Goal: Task Accomplishment & Management: Use online tool/utility

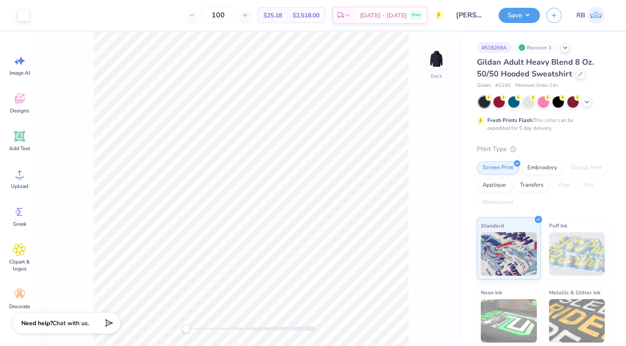
click at [586, 103] on icon at bounding box center [586, 102] width 7 height 7
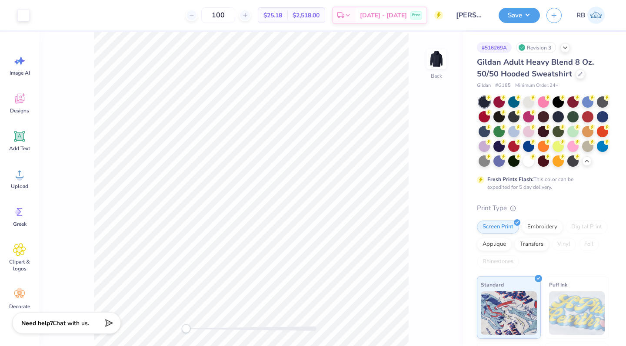
click at [578, 74] on icon at bounding box center [580, 74] width 4 height 4
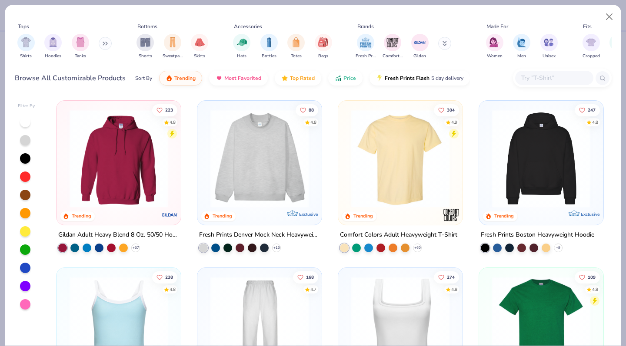
click at [107, 45] on icon at bounding box center [105, 43] width 5 height 4
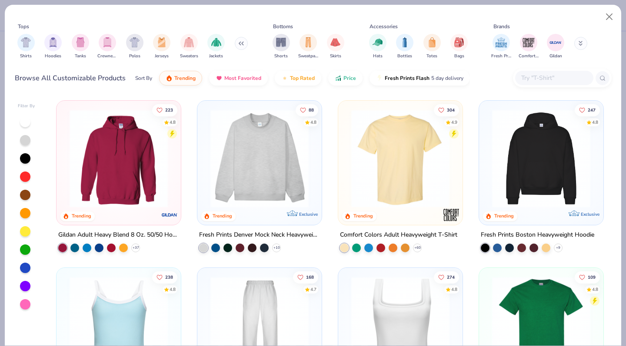
click at [193, 45] on img "filter for Sweaters" at bounding box center [189, 42] width 10 height 10
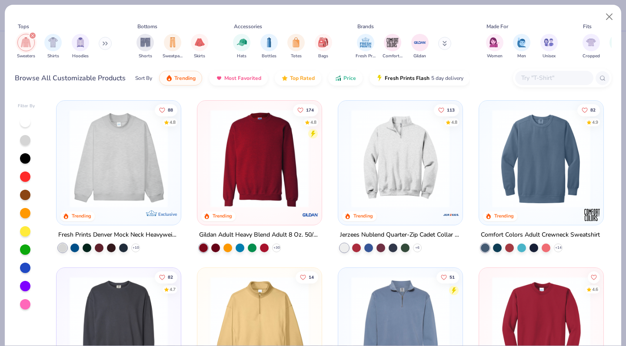
click at [275, 191] on img at bounding box center [259, 158] width 107 height 98
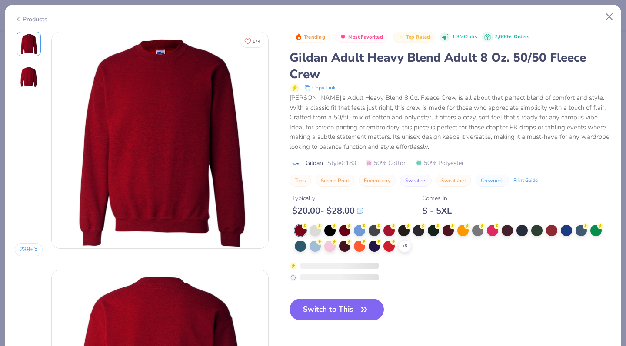
click at [315, 235] on div at bounding box center [314, 230] width 11 height 11
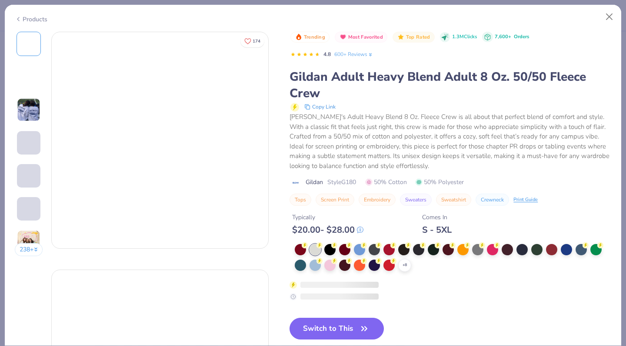
click at [317, 235] on div "$ 20.00 - $ 28.00" at bounding box center [327, 230] width 71 height 11
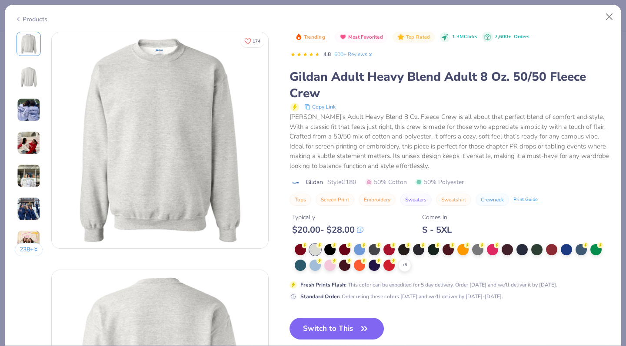
click at [347, 330] on button "Switch to This" at bounding box center [336, 329] width 94 height 22
click at [362, 329] on icon "button" at bounding box center [363, 329] width 5 height 4
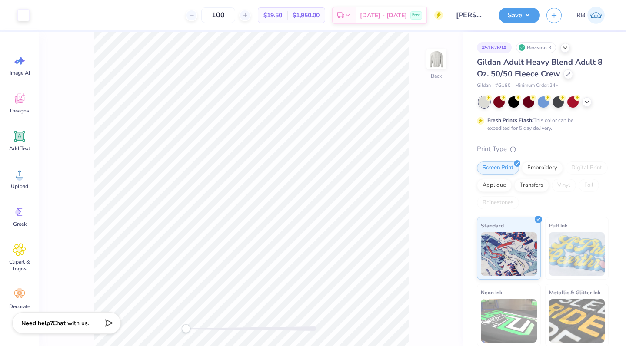
click at [583, 103] on icon at bounding box center [586, 102] width 7 height 7
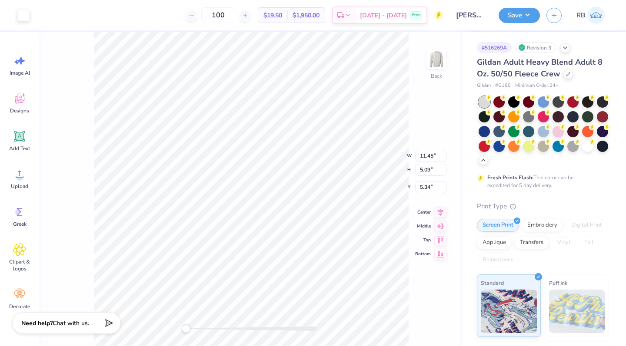
click at [23, 15] on div at bounding box center [23, 15] width 12 height 12
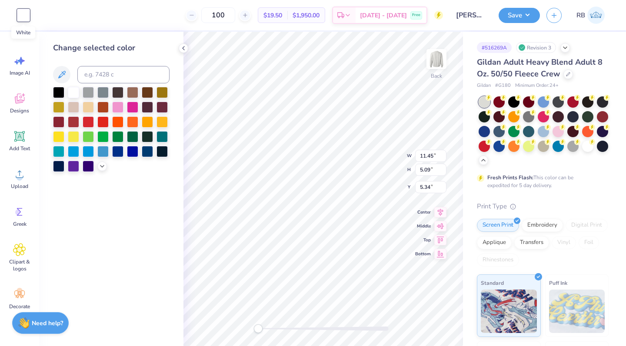
click at [61, 168] on div at bounding box center [58, 166] width 11 height 11
click at [439, 209] on icon at bounding box center [440, 205] width 12 height 10
type input "3.00"
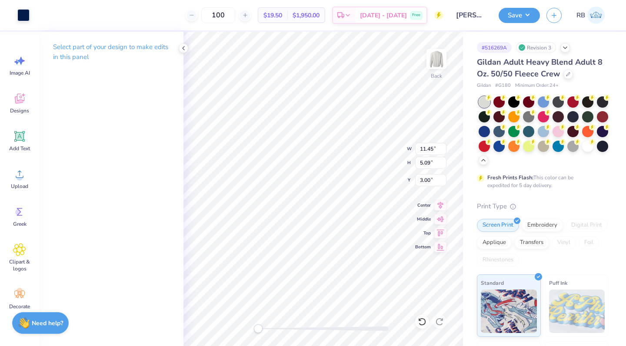
type input "3.80"
type input "13.66"
type input "6.07"
type input "3.59"
click at [441, 205] on icon at bounding box center [440, 205] width 12 height 10
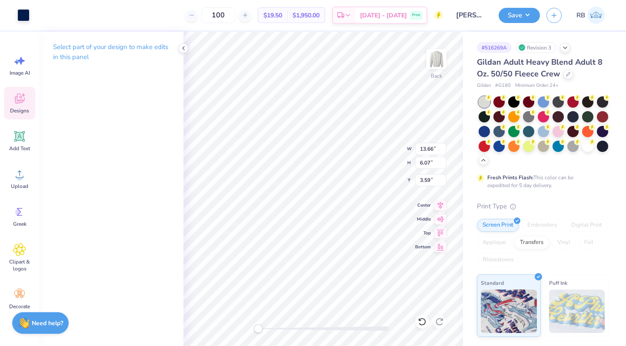
click at [594, 50] on div "# 516269A Revision 3" at bounding box center [543, 47] width 132 height 11
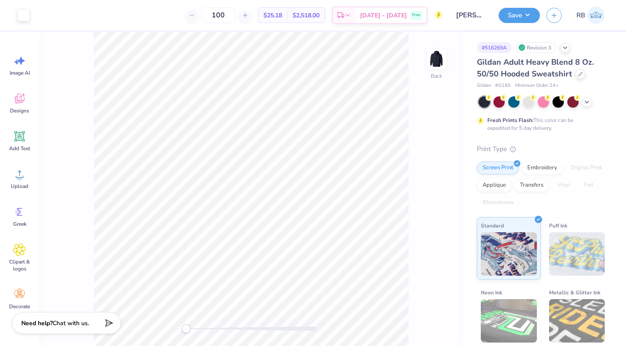
click at [586, 104] on icon at bounding box center [586, 102] width 7 height 7
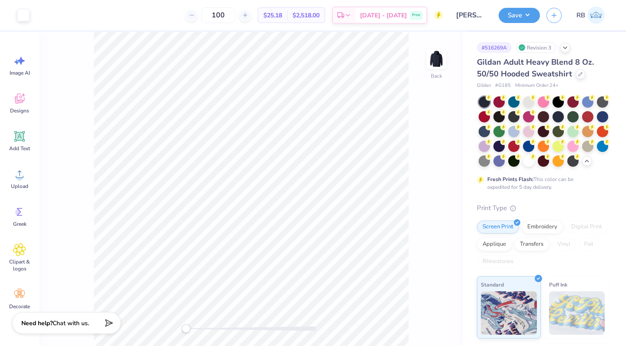
click at [578, 74] on icon at bounding box center [580, 74] width 4 height 4
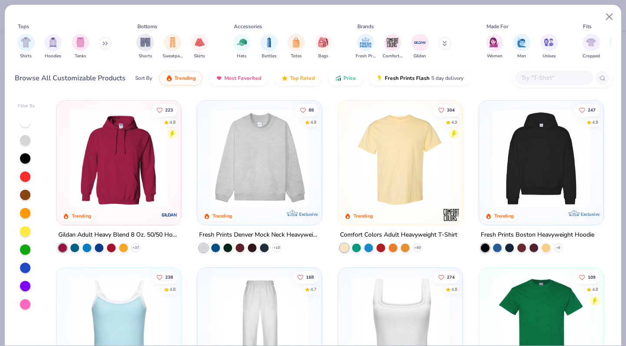
click at [106, 43] on icon at bounding box center [106, 43] width 1 height 3
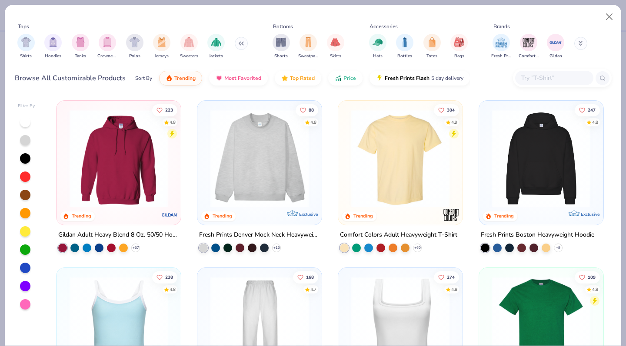
click at [189, 46] on img "filter for Sweaters" at bounding box center [189, 42] width 10 height 10
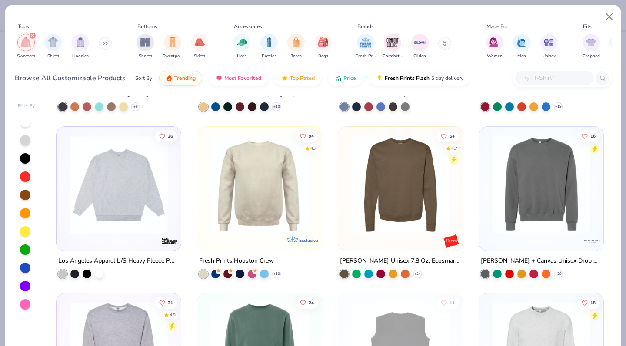
scroll to position [306, 0]
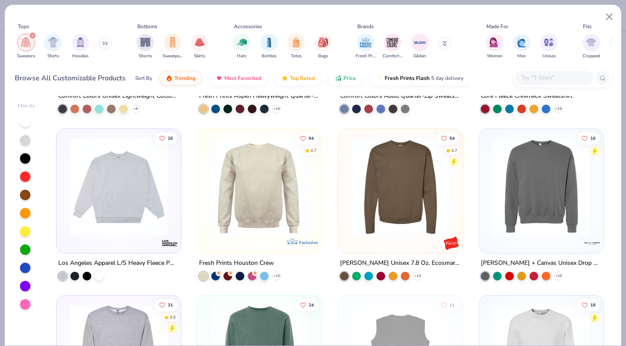
click at [533, 211] on img at bounding box center [540, 186] width 107 height 98
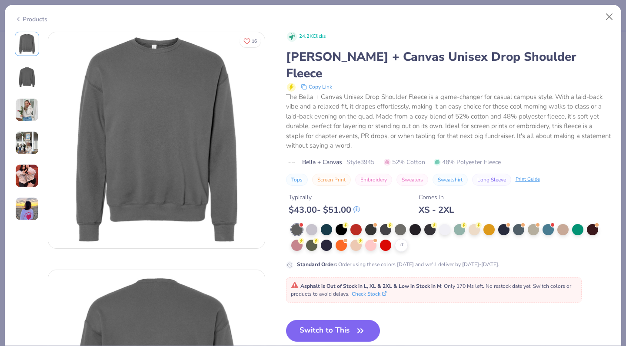
click at [312, 224] on div at bounding box center [311, 229] width 11 height 11
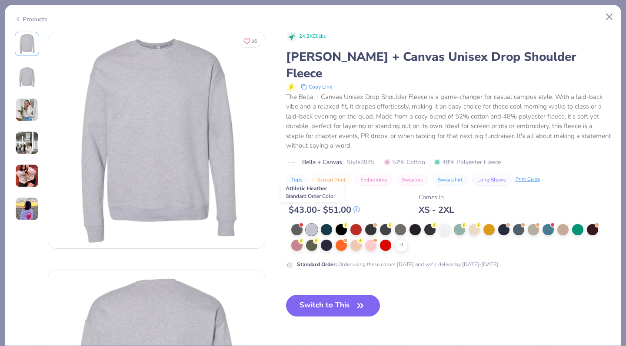
click at [441, 224] on div at bounding box center [444, 229] width 11 height 11
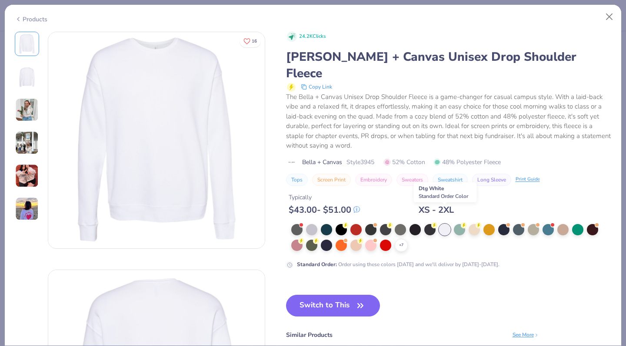
click at [312, 224] on div at bounding box center [311, 229] width 11 height 11
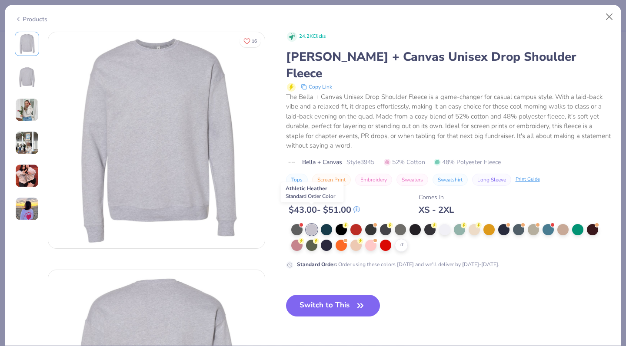
click at [610, 17] on button "Close" at bounding box center [609, 17] width 17 height 17
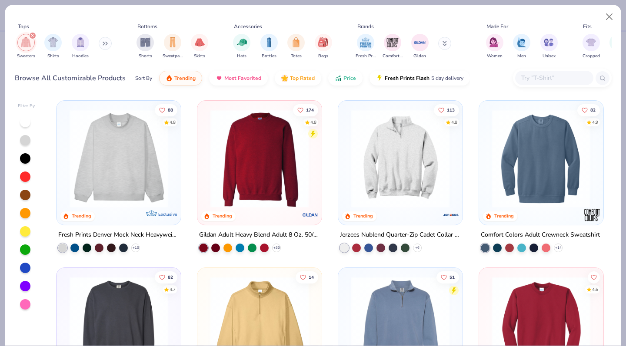
scroll to position [0, 0]
click at [273, 181] on img at bounding box center [259, 158] width 107 height 98
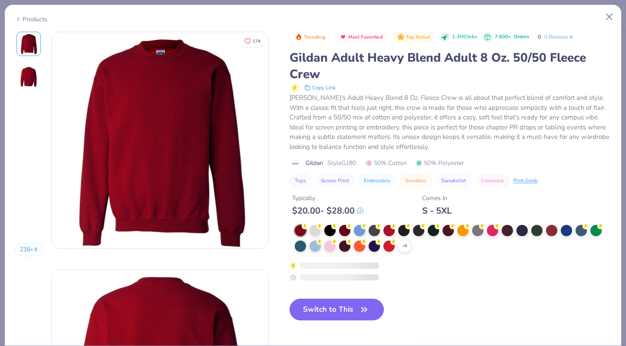
click at [313, 216] on div "$ 20.00 - $ 28.00" at bounding box center [327, 210] width 71 height 11
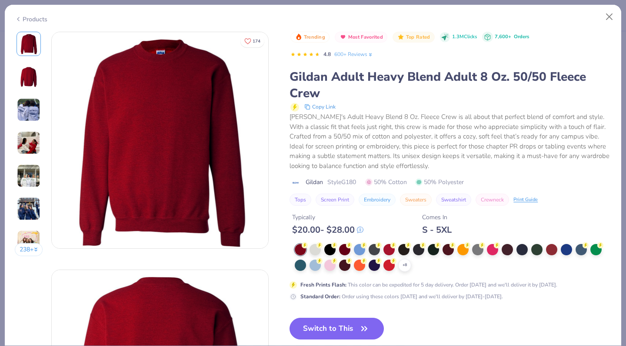
click at [315, 253] on div at bounding box center [314, 249] width 11 height 11
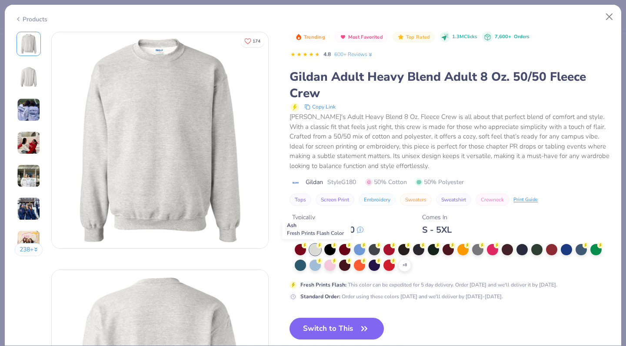
click at [0, 0] on icon at bounding box center [0, 0] width 0 height 0
click at [444, 272] on div at bounding box center [453, 258] width 316 height 28
click at [447, 267] on div at bounding box center [447, 265] width 11 height 11
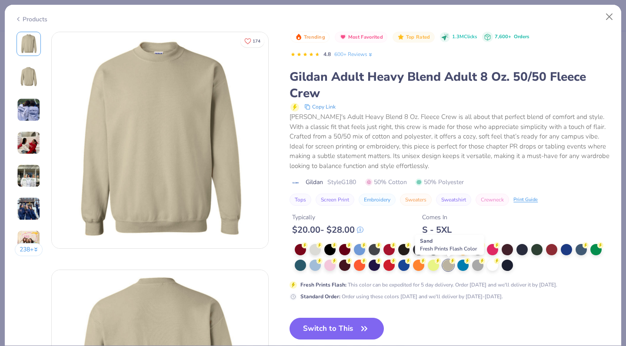
click at [315, 249] on div at bounding box center [314, 249] width 11 height 11
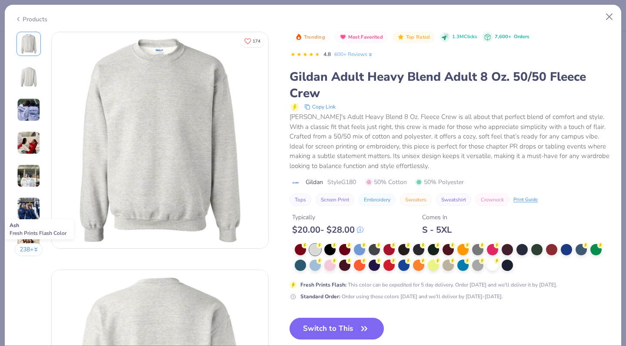
click at [337, 327] on button "Switch to This" at bounding box center [336, 329] width 94 height 22
click at [330, 325] on button "Switch to This" at bounding box center [336, 329] width 94 height 22
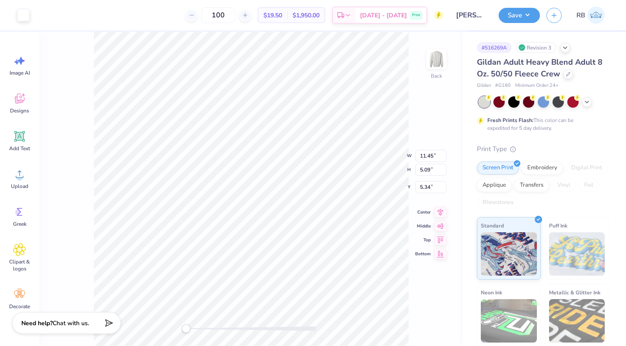
click at [25, 17] on div at bounding box center [23, 15] width 12 height 12
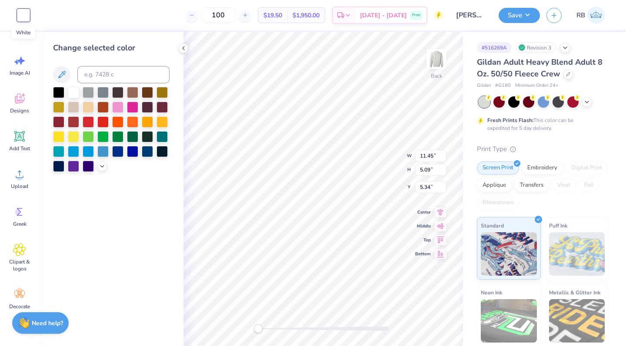
click at [61, 166] on div at bounding box center [58, 166] width 11 height 11
type input "3.64"
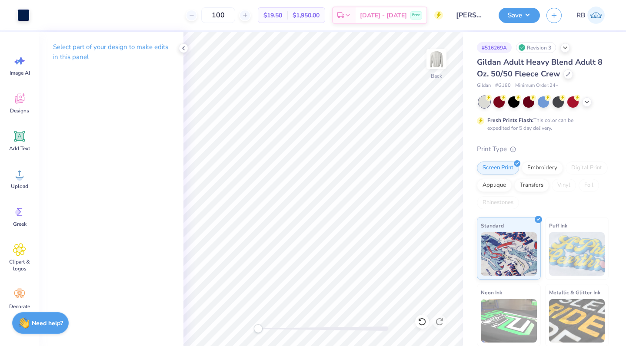
click at [512, 17] on button "Save" at bounding box center [518, 15] width 41 height 15
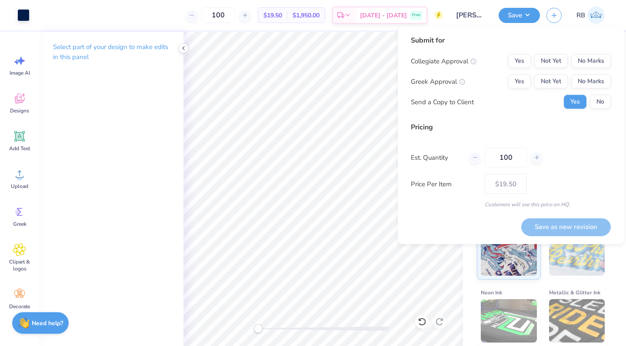
click at [523, 83] on button "Yes" at bounding box center [519, 82] width 23 height 14
click at [600, 59] on button "No Marks" at bounding box center [591, 61] width 40 height 14
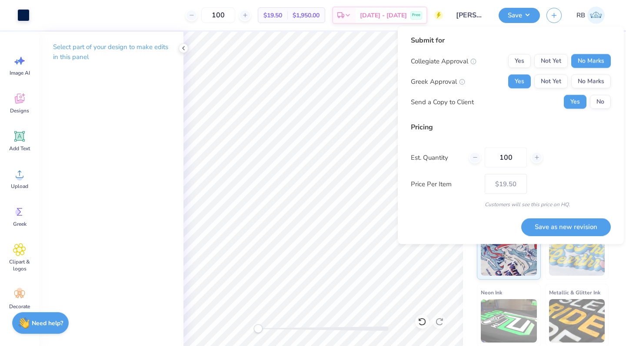
click at [564, 229] on button "Save as new revision" at bounding box center [565, 227] width 89 height 18
type input "$19.50"
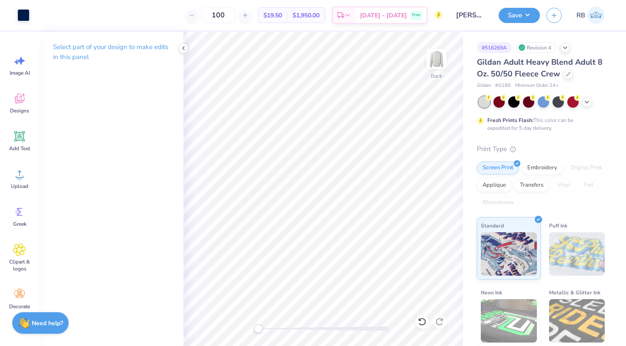
click at [586, 103] on icon at bounding box center [586, 102] width 7 height 7
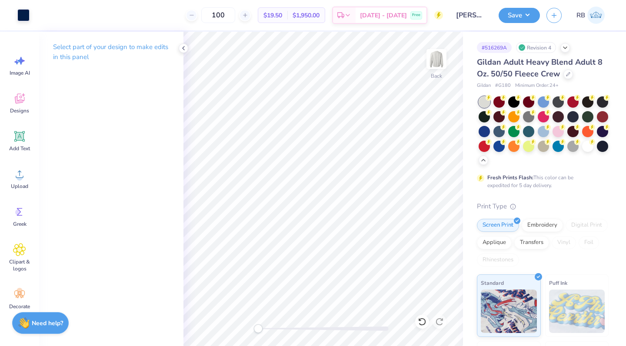
click at [582, 152] on div at bounding box center [587, 146] width 11 height 11
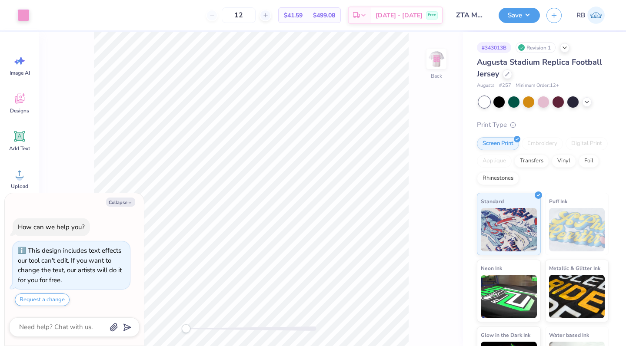
click at [520, 20] on button "Save" at bounding box center [518, 15] width 41 height 15
type textarea "x"
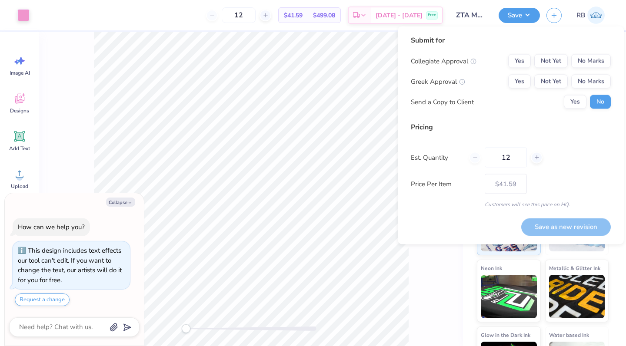
click at [474, 17] on input "ZTA Mesh Shorts" at bounding box center [470, 15] width 43 height 17
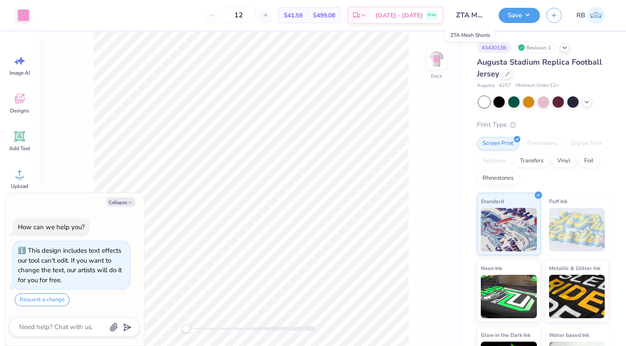
click at [465, 21] on input "ZTA Mesh Shorts" at bounding box center [470, 15] width 43 height 17
click at [481, 21] on input "ZTA Mesh Shorts" at bounding box center [470, 15] width 43 height 17
click at [554, 16] on line "button" at bounding box center [554, 15] width 0 height 4
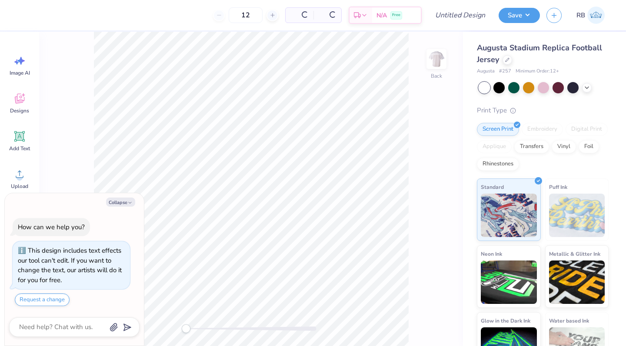
type textarea "x"
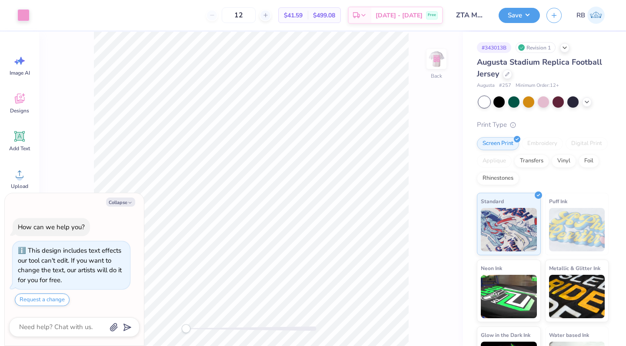
click at [432, 57] on img at bounding box center [435, 58] width 17 height 17
type textarea "x"
